Goal: Task Accomplishment & Management: Complete application form

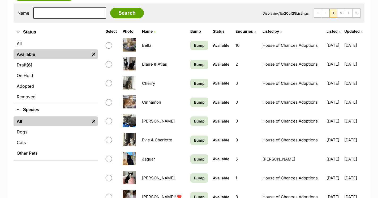
scroll to position [101, 0]
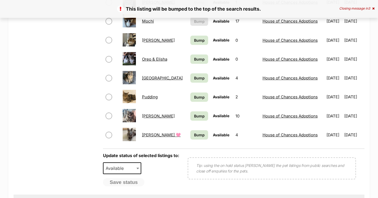
scroll to position [367, 0]
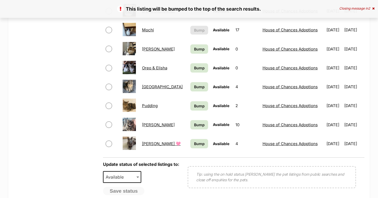
click at [194, 47] on span "Bump" at bounding box center [199, 49] width 11 height 6
click at [194, 66] on span "Bump" at bounding box center [199, 68] width 11 height 6
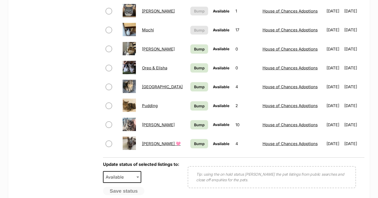
click at [194, 84] on span "Bump" at bounding box center [199, 87] width 11 height 6
click at [194, 103] on span "Bump" at bounding box center [199, 106] width 11 height 6
click at [194, 122] on span "Bump" at bounding box center [199, 125] width 11 height 6
click at [190, 139] on link "Bump" at bounding box center [199, 143] width 18 height 9
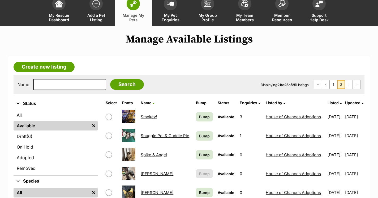
scroll to position [79, 0]
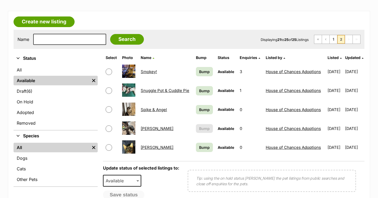
click at [201, 69] on span "Bump" at bounding box center [204, 72] width 11 height 6
click at [200, 95] on link "Bump" at bounding box center [204, 90] width 17 height 9
click at [199, 110] on span "Bump" at bounding box center [204, 110] width 11 height 6
click at [197, 153] on td "Bump" at bounding box center [205, 147] width 22 height 18
click at [199, 147] on span "Bump" at bounding box center [204, 147] width 11 height 6
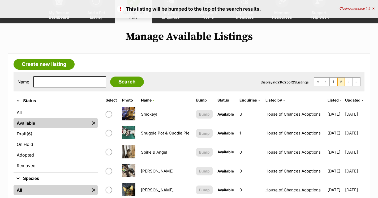
scroll to position [73, 0]
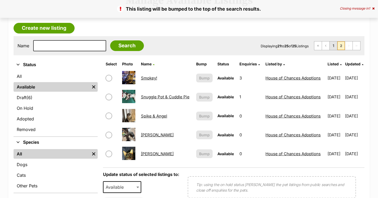
click at [332, 44] on link "1" at bounding box center [333, 45] width 7 height 8
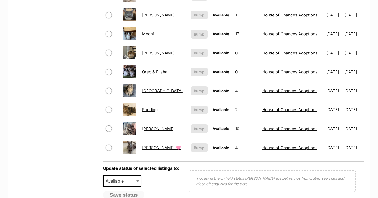
scroll to position [364, 0]
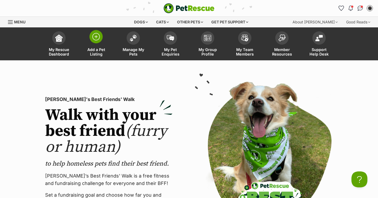
click at [95, 48] on span "Add a Pet Listing" at bounding box center [96, 51] width 24 height 9
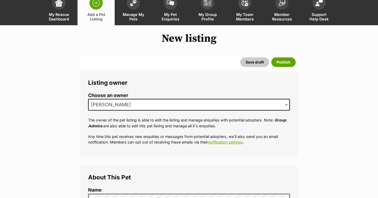
scroll to position [59, 0]
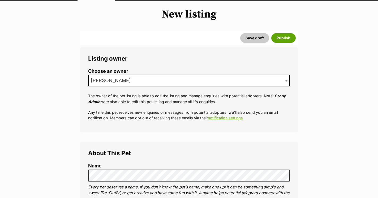
click at [135, 82] on span "[PERSON_NAME]" at bounding box center [189, 81] width 202 height 12
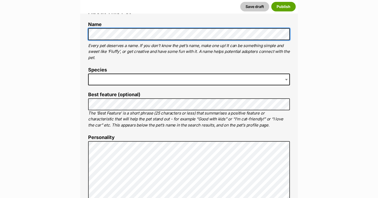
scroll to position [201, 0]
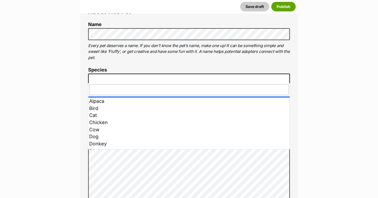
click at [160, 82] on span at bounding box center [189, 80] width 202 height 12
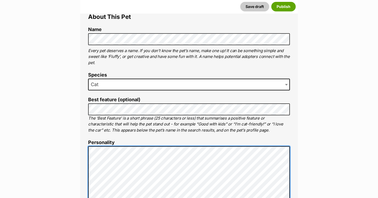
scroll to position [136, 0]
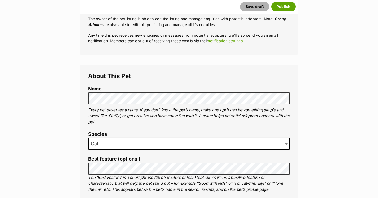
click at [262, 8] on button "Save draft" at bounding box center [254, 7] width 29 height 10
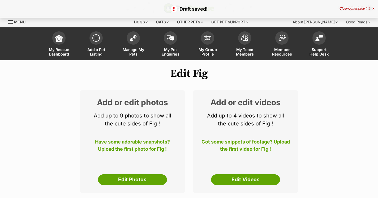
select select
click at [97, 52] on span "Add a Pet Listing" at bounding box center [96, 51] width 24 height 9
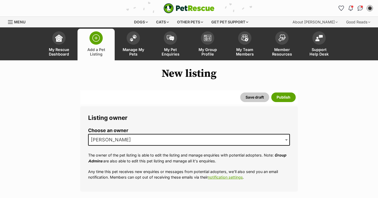
click at [105, 136] on span "[PERSON_NAME]" at bounding box center [113, 139] width 48 height 7
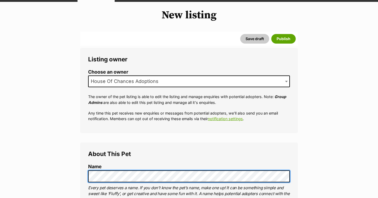
scroll to position [162, 0]
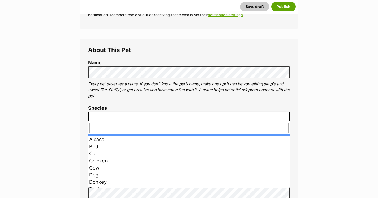
click at [105, 116] on span at bounding box center [189, 118] width 202 height 12
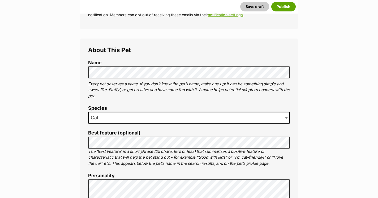
click at [260, 1] on div "Save draft Publish" at bounding box center [189, 7] width 218 height 14
click at [258, 3] on button "Save draft" at bounding box center [254, 7] width 29 height 10
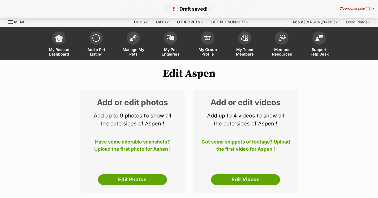
select select
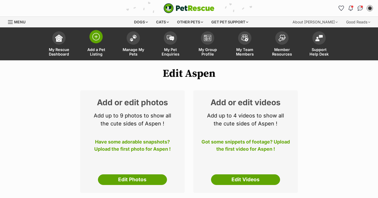
click at [100, 51] on span "Add a Pet Listing" at bounding box center [96, 51] width 24 height 9
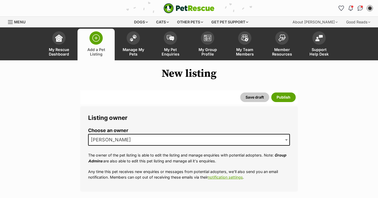
click at [95, 138] on span "[PERSON_NAME]" at bounding box center [113, 139] width 48 height 7
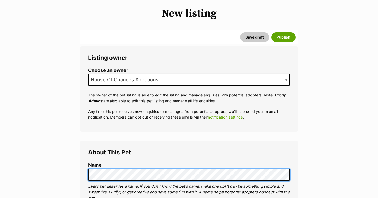
scroll to position [119, 0]
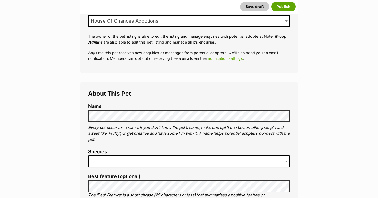
click at [101, 160] on span at bounding box center [189, 161] width 202 height 12
click at [256, 5] on button "Save draft" at bounding box center [254, 7] width 29 height 10
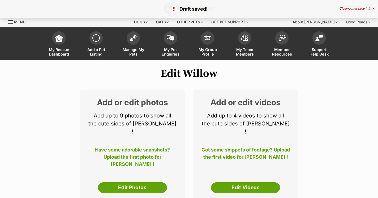
select select
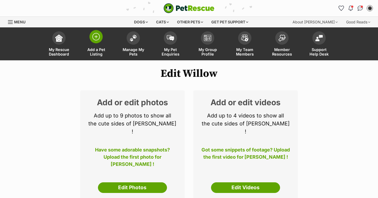
click at [84, 49] on span "Add a Pet Listing" at bounding box center [96, 51] width 24 height 9
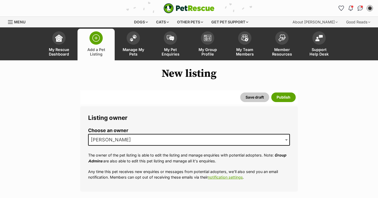
click at [103, 141] on span "[PERSON_NAME]" at bounding box center [113, 139] width 48 height 7
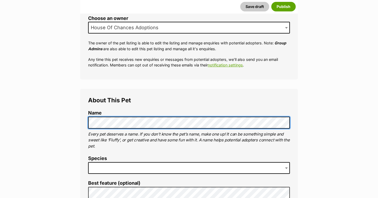
scroll to position [138, 0]
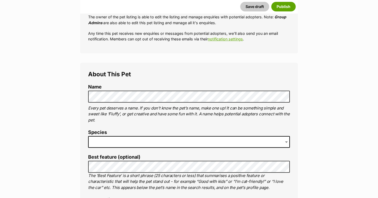
click at [113, 143] on span at bounding box center [189, 142] width 202 height 12
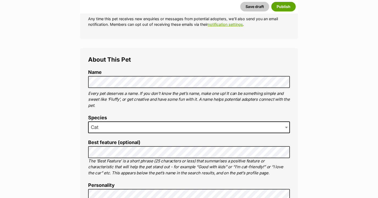
scroll to position [157, 0]
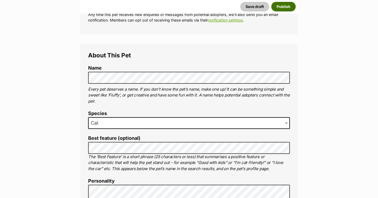
click at [282, 9] on button "Publish" at bounding box center [283, 7] width 24 height 10
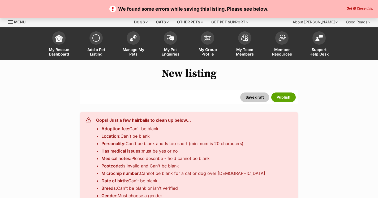
select select
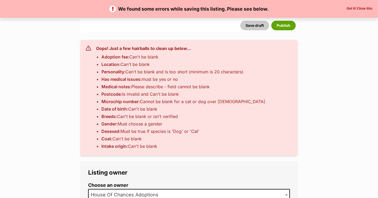
scroll to position [67, 0]
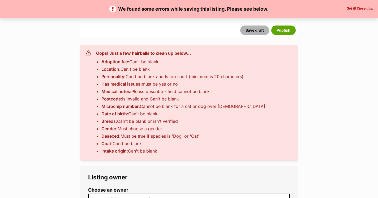
click at [253, 27] on button "Save draft" at bounding box center [254, 30] width 29 height 10
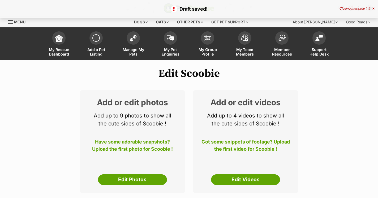
select select
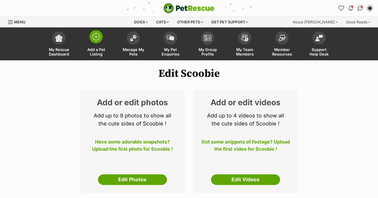
click at [101, 54] on span "Add a Pet Listing" at bounding box center [96, 51] width 24 height 9
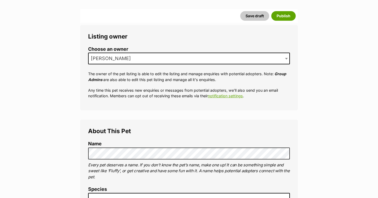
click at [112, 53] on span "[PERSON_NAME]" at bounding box center [189, 59] width 202 height 12
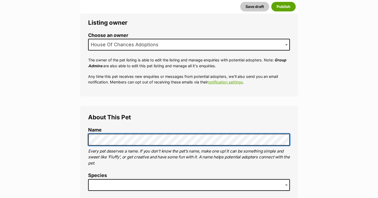
scroll to position [104, 0]
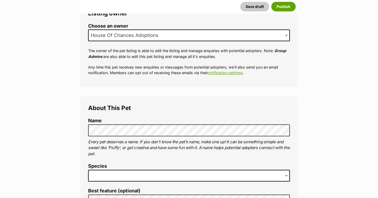
click at [103, 170] on span at bounding box center [189, 176] width 202 height 12
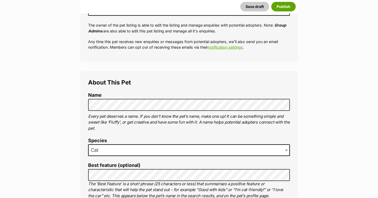
scroll to position [134, 0]
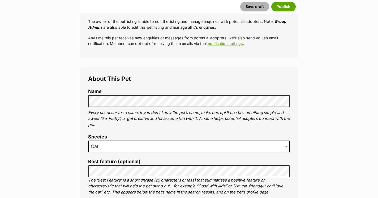
click at [258, 8] on button "Save draft" at bounding box center [254, 7] width 29 height 10
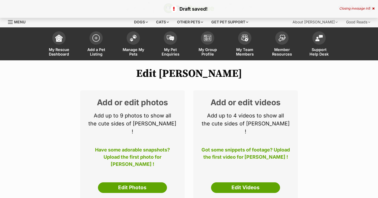
select select
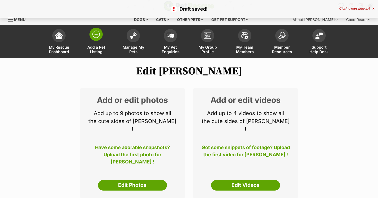
click at [98, 52] on span "Add a Pet Listing" at bounding box center [96, 49] width 24 height 9
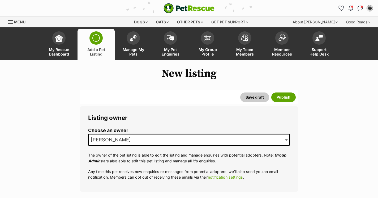
click at [98, 143] on span "[PERSON_NAME]" at bounding box center [113, 139] width 48 height 7
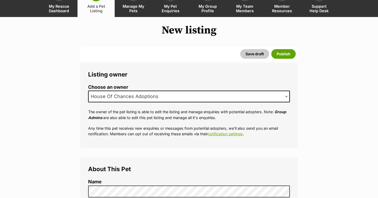
scroll to position [93, 0]
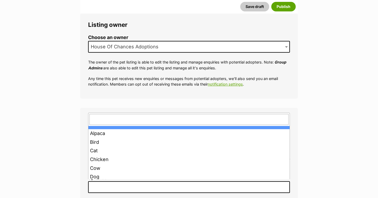
click at [110, 185] on span at bounding box center [189, 187] width 202 height 12
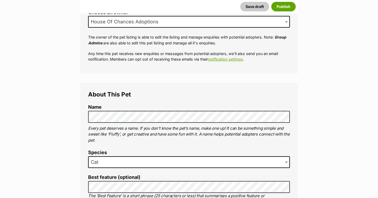
scroll to position [142, 0]
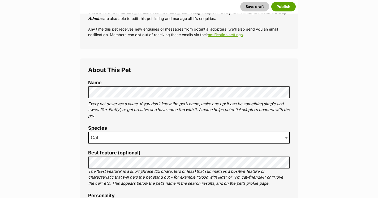
click at [114, 153] on label "Best feature (optional)" at bounding box center [189, 153] width 202 height 6
click at [196, 104] on p "Every pet deserves a name. If you don’t know the pet’s name, make one up! It ca…" at bounding box center [189, 110] width 202 height 18
click at [250, 2] on div "Save draft Publish" at bounding box center [189, 7] width 218 height 14
click at [250, 5] on button "Save draft" at bounding box center [254, 7] width 29 height 10
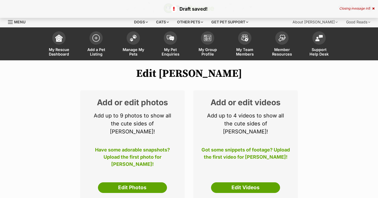
select select
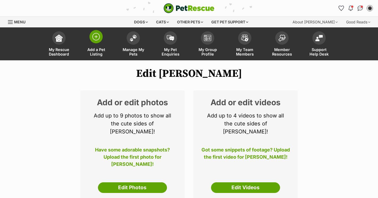
click at [98, 47] on span "Add a Pet Listing" at bounding box center [96, 51] width 24 height 9
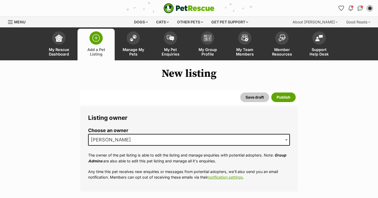
scroll to position [44, 0]
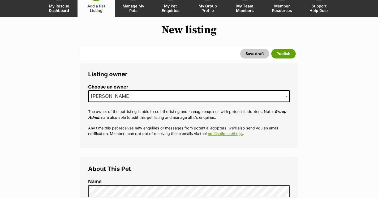
click at [124, 100] on span "[PERSON_NAME]" at bounding box center [189, 96] width 202 height 12
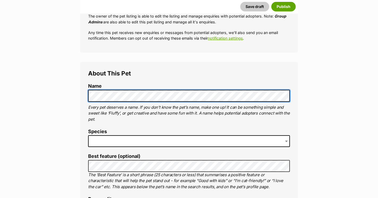
scroll to position [195, 0]
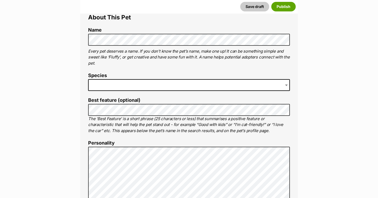
click at [117, 84] on span at bounding box center [189, 85] width 202 height 12
click at [256, 8] on button "Save draft" at bounding box center [254, 7] width 29 height 10
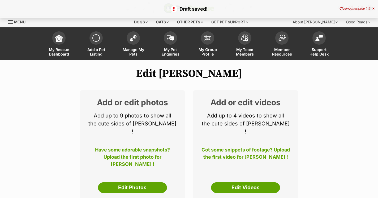
select select
click at [90, 48] on span "Add a Pet Listing" at bounding box center [96, 51] width 24 height 9
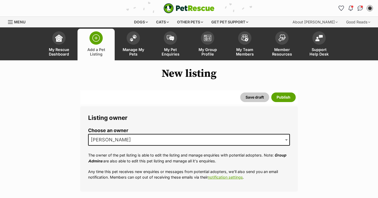
click at [130, 137] on span "[PERSON_NAME]" at bounding box center [113, 139] width 48 height 7
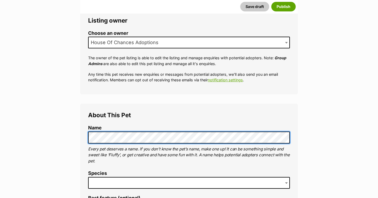
scroll to position [106, 0]
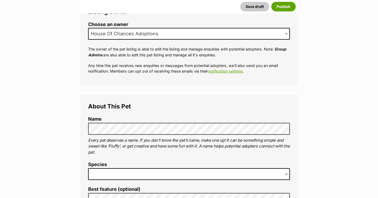
click at [104, 172] on span at bounding box center [189, 174] width 202 height 12
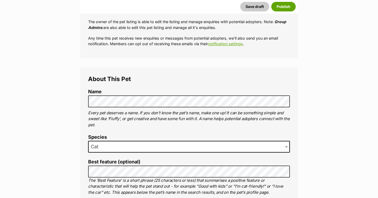
scroll to position [149, 0]
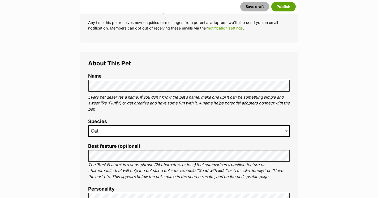
click at [261, 6] on button "Save draft" at bounding box center [254, 7] width 29 height 10
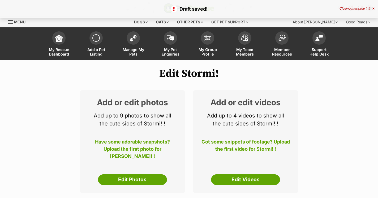
select select
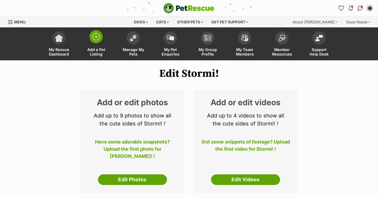
click at [94, 53] on span "Add a Pet Listing" at bounding box center [96, 51] width 24 height 9
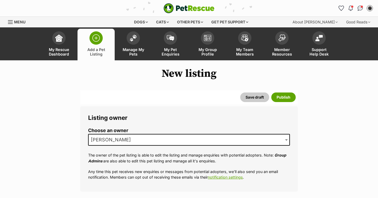
click at [116, 143] on span "[PERSON_NAME]" at bounding box center [189, 140] width 202 height 12
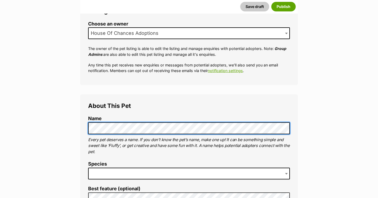
scroll to position [165, 0]
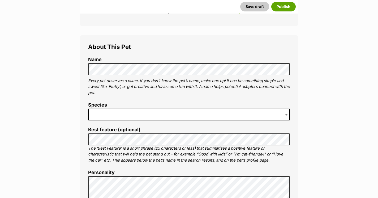
click at [109, 109] on span at bounding box center [189, 115] width 202 height 12
click at [248, 1] on div "Save draft Publish" at bounding box center [189, 7] width 218 height 14
click at [250, 7] on button "Save draft" at bounding box center [254, 7] width 29 height 10
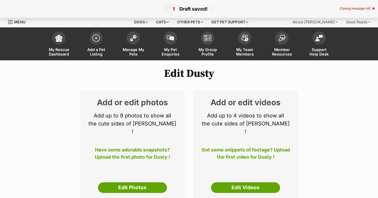
select select
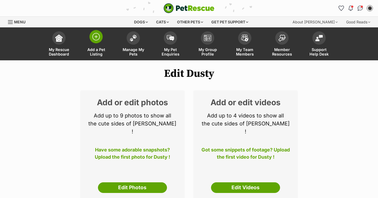
click at [96, 51] on span "Add a Pet Listing" at bounding box center [96, 51] width 24 height 9
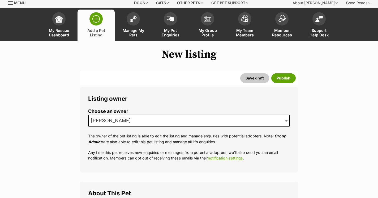
scroll to position [33, 0]
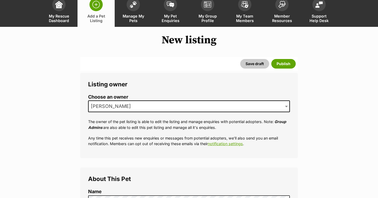
click at [104, 110] on span "[PERSON_NAME]" at bounding box center [189, 106] width 202 height 12
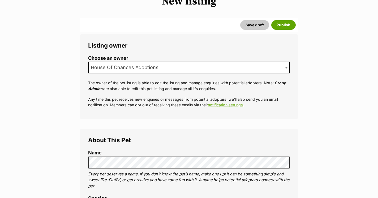
scroll to position [90, 0]
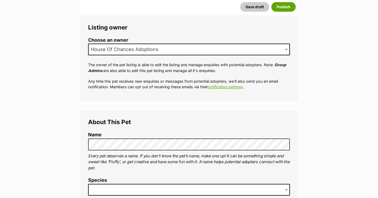
click at [110, 184] on span at bounding box center [189, 190] width 202 height 12
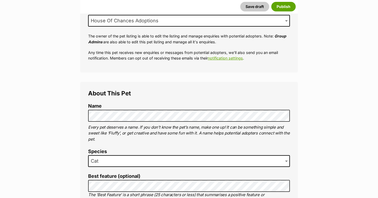
scroll to position [156, 0]
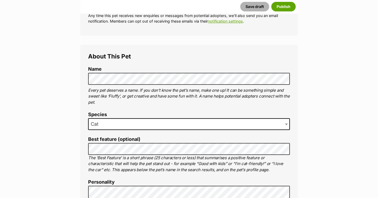
click at [252, 10] on button "Save draft" at bounding box center [254, 7] width 29 height 10
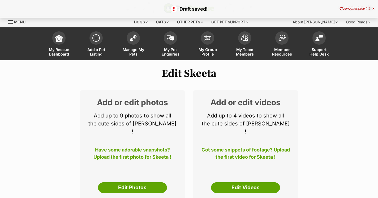
select select
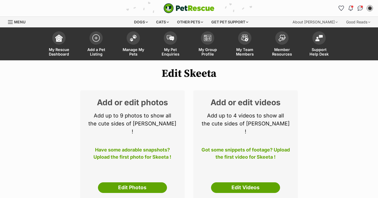
scroll to position [12, 0]
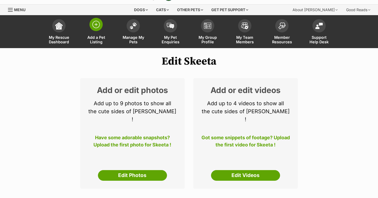
click at [97, 43] on span "Add a Pet Listing" at bounding box center [96, 39] width 24 height 9
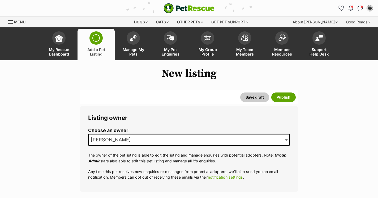
click at [106, 136] on span "[PERSON_NAME]" at bounding box center [113, 139] width 48 height 7
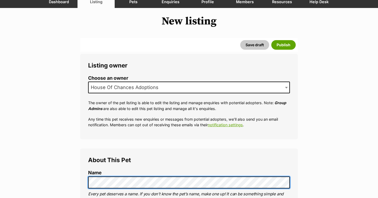
scroll to position [123, 0]
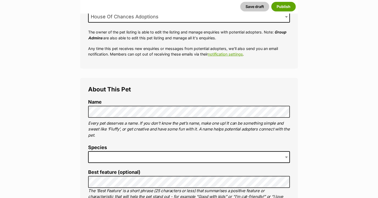
click at [110, 159] on span at bounding box center [189, 157] width 202 height 12
click at [109, 188] on p "The ‘Best Feature’ is a short phrase (25 characters or less) that summarises a …" at bounding box center [189, 197] width 202 height 18
click at [252, 8] on button "Save draft" at bounding box center [254, 7] width 29 height 10
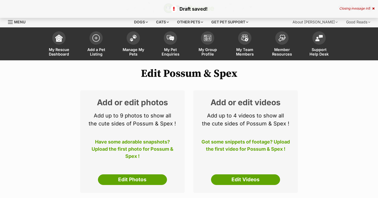
select select
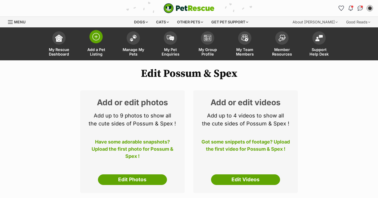
click at [104, 54] on span "Add a Pet Listing" at bounding box center [96, 51] width 24 height 9
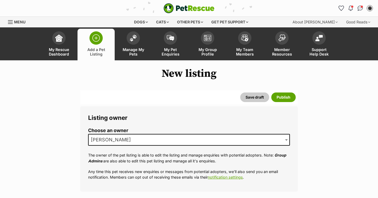
scroll to position [54, 0]
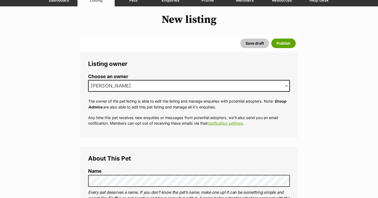
click at [119, 85] on span "[PERSON_NAME]" at bounding box center [113, 85] width 48 height 7
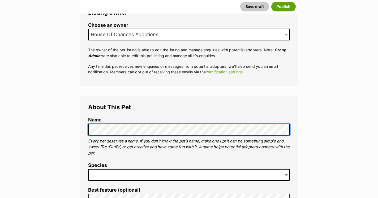
scroll to position [113, 0]
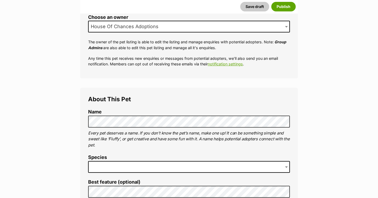
click at [102, 168] on span at bounding box center [189, 167] width 202 height 12
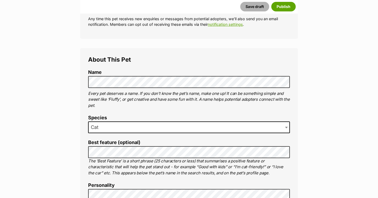
click at [248, 6] on button "Save draft" at bounding box center [254, 7] width 29 height 10
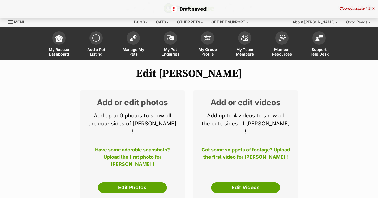
select select
click at [96, 52] on span "Add a Pet Listing" at bounding box center [96, 51] width 24 height 9
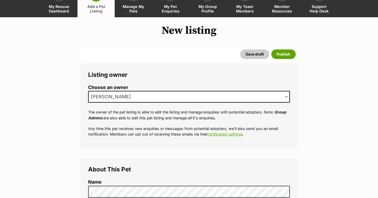
click at [151, 95] on span "[PERSON_NAME]" at bounding box center [189, 97] width 202 height 12
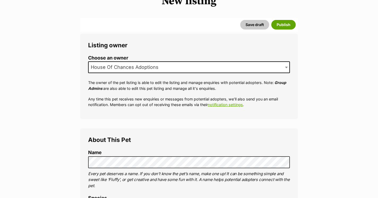
scroll to position [108, 0]
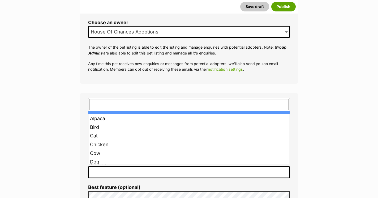
click at [128, 167] on span at bounding box center [189, 172] width 202 height 12
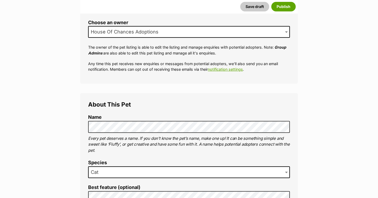
scroll to position [138, 0]
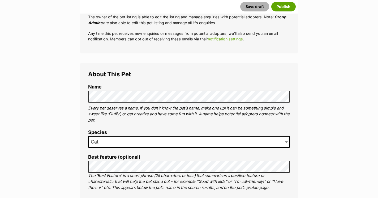
click at [248, 7] on button "Save draft" at bounding box center [254, 7] width 29 height 10
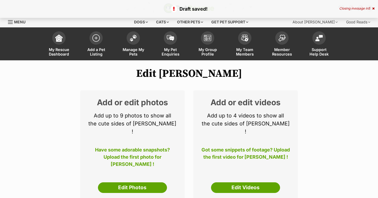
select select
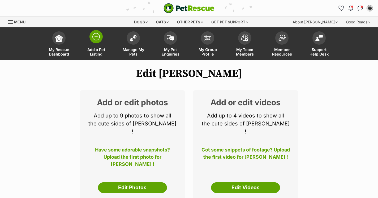
click at [97, 51] on span "Add a Pet Listing" at bounding box center [96, 51] width 24 height 9
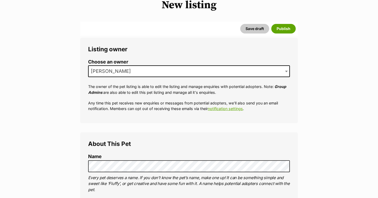
scroll to position [108, 0]
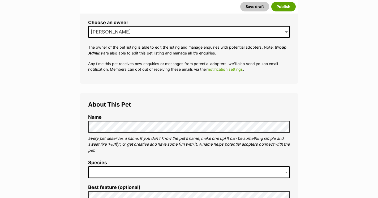
click at [123, 27] on span "[PERSON_NAME]" at bounding box center [189, 32] width 202 height 12
click at [112, 162] on label "Species" at bounding box center [189, 163] width 202 height 6
click at [112, 171] on span at bounding box center [189, 172] width 202 height 12
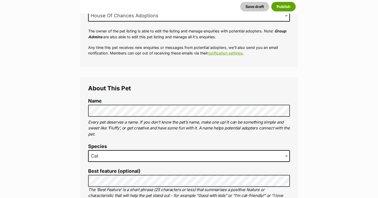
scroll to position [137, 0]
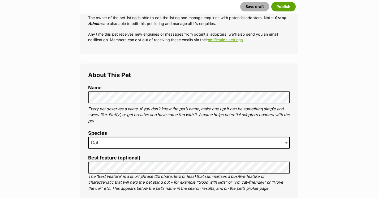
click at [257, 6] on button "Save draft" at bounding box center [254, 7] width 29 height 10
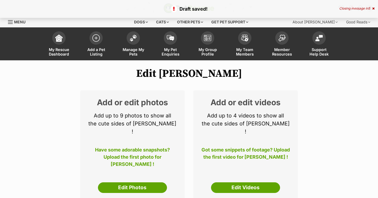
select select
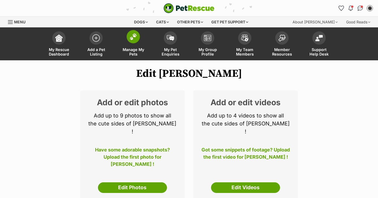
click at [137, 52] on span "Manage My Pets" at bounding box center [133, 51] width 24 height 9
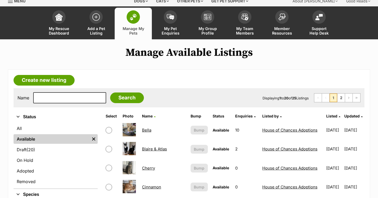
scroll to position [46, 0]
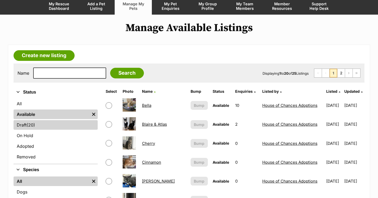
click at [67, 124] on link "Draft (20) Items" at bounding box center [56, 125] width 84 height 10
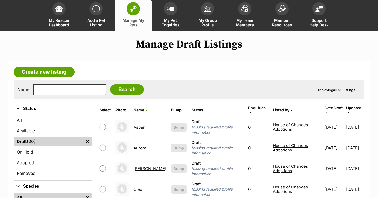
scroll to position [4, 0]
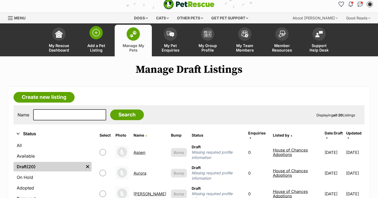
click at [97, 44] on span "Add a Pet Listing" at bounding box center [96, 47] width 24 height 9
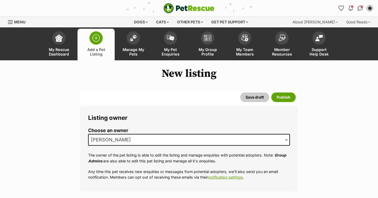
click at [104, 150] on ol "Choose an owner [PERSON_NAME] The owner of the pet listing is able to edit the …" at bounding box center [189, 154] width 202 height 52
click at [104, 138] on span "[PERSON_NAME]" at bounding box center [113, 139] width 48 height 7
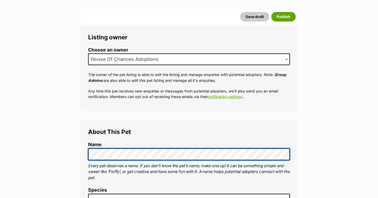
scroll to position [109, 0]
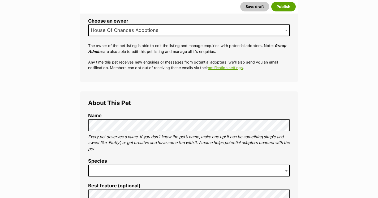
click at [113, 165] on span at bounding box center [189, 171] width 202 height 12
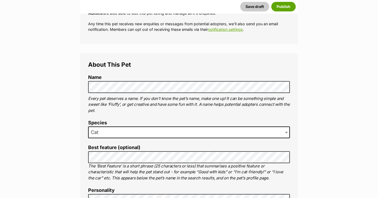
scroll to position [176, 0]
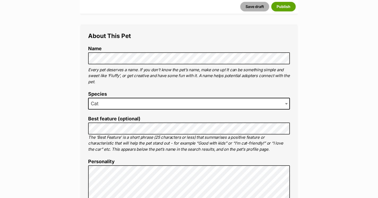
click at [249, 7] on button "Save draft" at bounding box center [254, 7] width 29 height 10
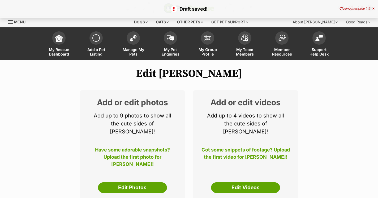
select select
